Goal: Navigation & Orientation: Find specific page/section

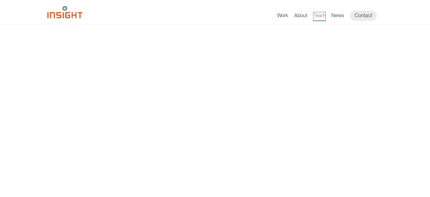
click at [322, 13] on link "Team" at bounding box center [319, 16] width 12 height 9
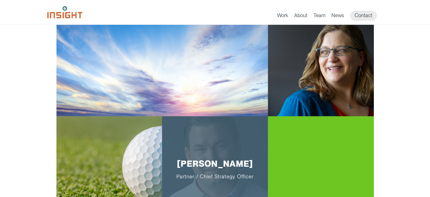
scroll to position [122, 0]
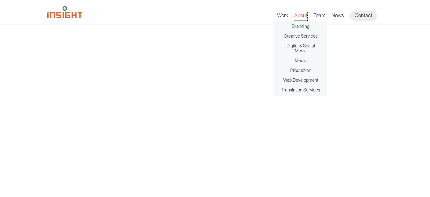
click at [298, 14] on link "About" at bounding box center [300, 16] width 13 height 9
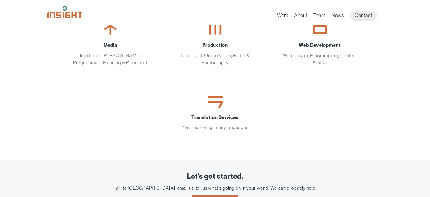
scroll to position [300, 0]
